Goal: Information Seeking & Learning: Learn about a topic

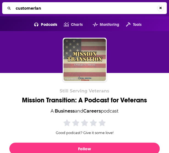
type input "customerland"
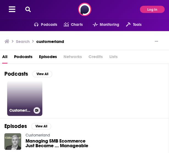
click at [32, 95] on link "Customerland" at bounding box center [24, 98] width 35 height 35
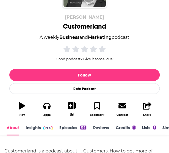
scroll to position [129, 0]
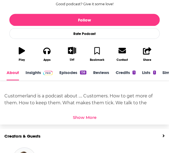
click at [32, 74] on link "Insights" at bounding box center [39, 75] width 27 height 10
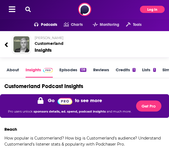
click at [156, 8] on button "Log In" at bounding box center [152, 9] width 25 height 7
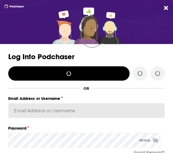
type input "[PERSON_NAME][EMAIL_ADDRESS][DOMAIN_NAME]"
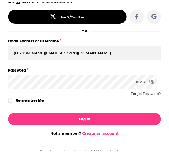
scroll to position [64, 0]
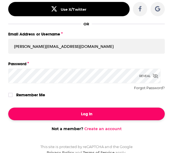
click at [71, 114] on button "Log In" at bounding box center [86, 114] width 157 height 13
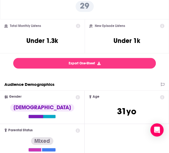
scroll to position [147, 0]
